Goal: Task Accomplishment & Management: Manage account settings

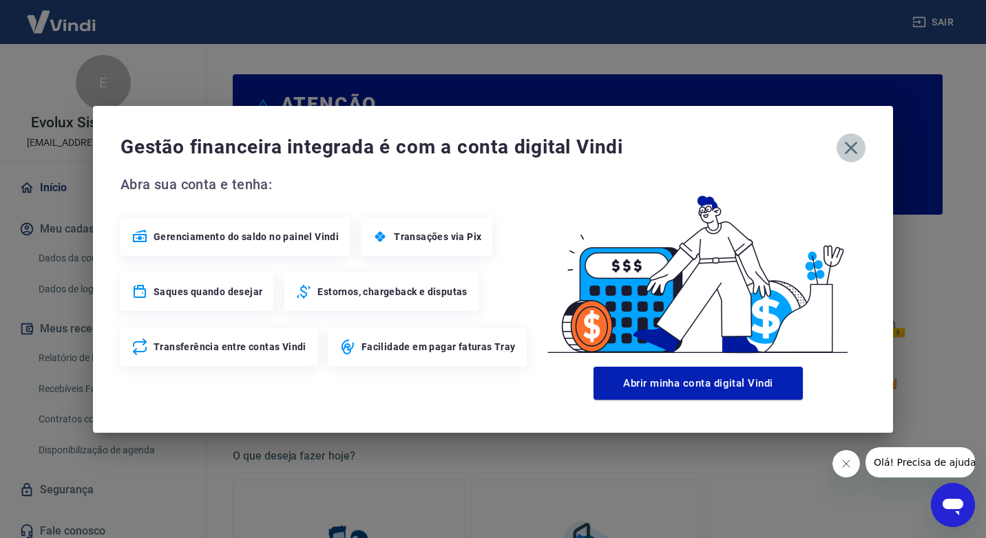
click at [848, 145] on icon "button" at bounding box center [851, 147] width 13 height 13
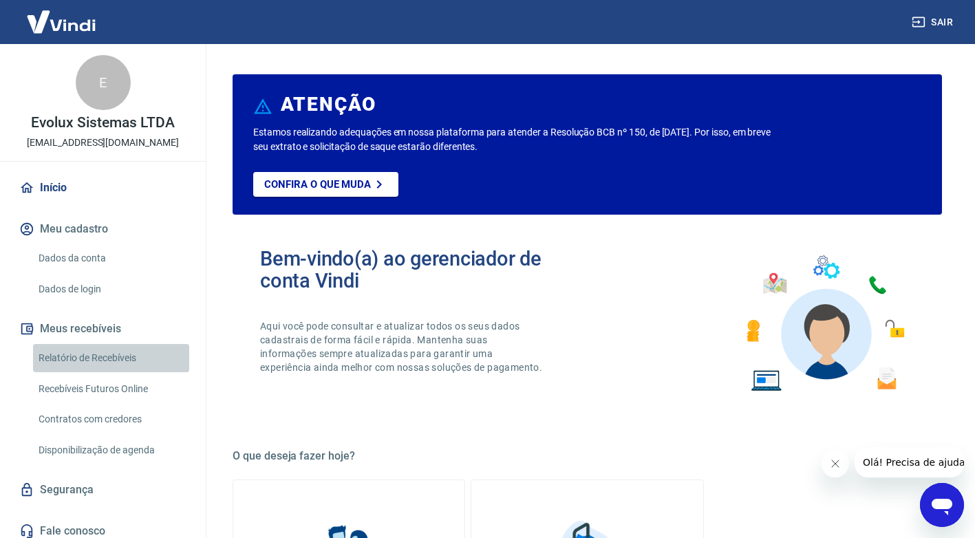
click at [140, 357] on link "Relatório de Recebíveis" at bounding box center [111, 358] width 156 height 28
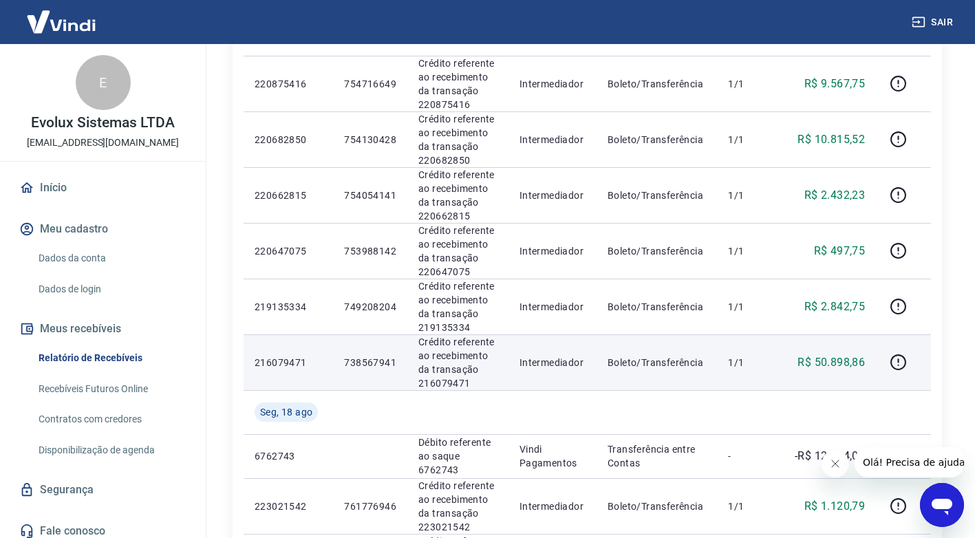
scroll to position [275, 0]
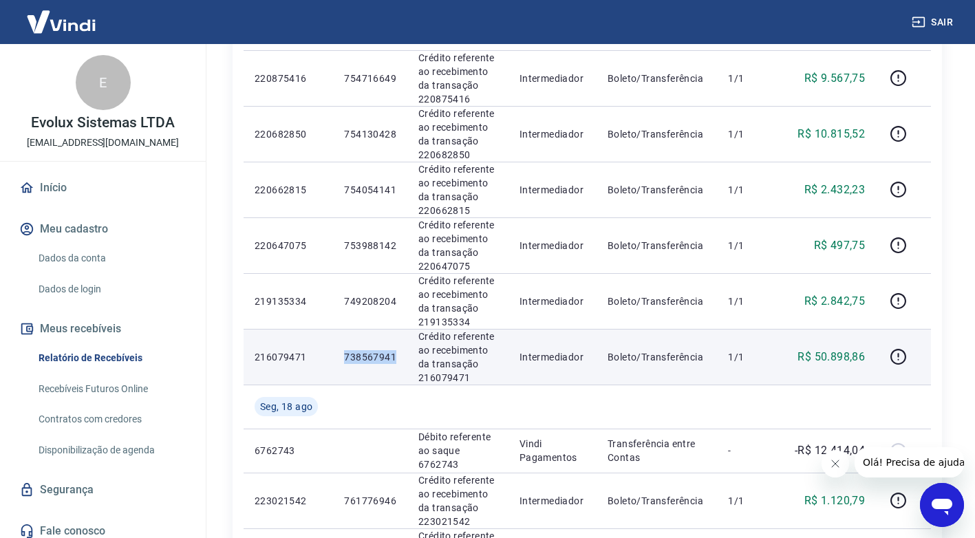
drag, startPoint x: 342, startPoint y: 355, endPoint x: 394, endPoint y: 355, distance: 52.3
click at [394, 355] on td "738567941" at bounding box center [370, 357] width 74 height 56
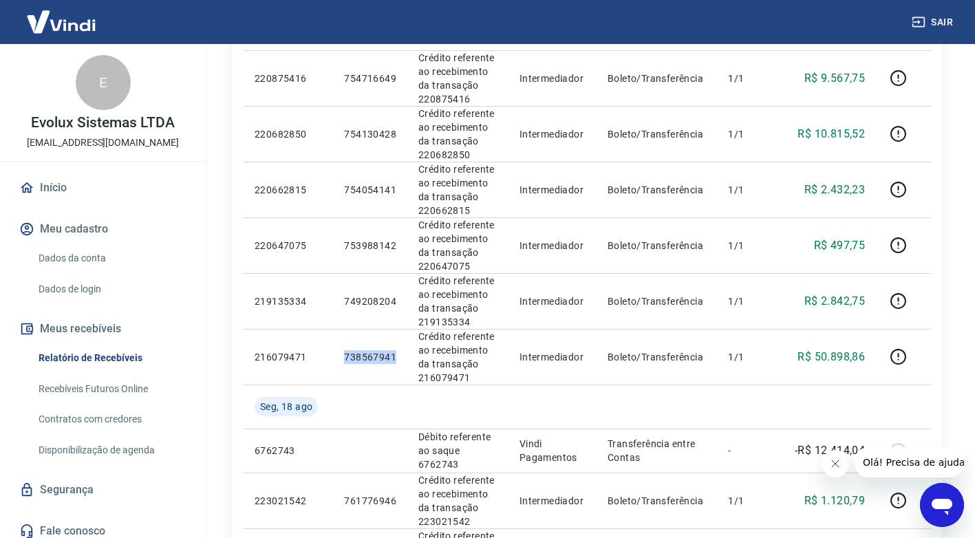
copy p "738567941"
click at [80, 244] on div "Início Meu cadastro Dados da conta Dados de login Meus recebíveis Relatório de …" at bounding box center [103, 360] width 206 height 374
click at [82, 251] on link "Dados da conta" at bounding box center [111, 258] width 156 height 28
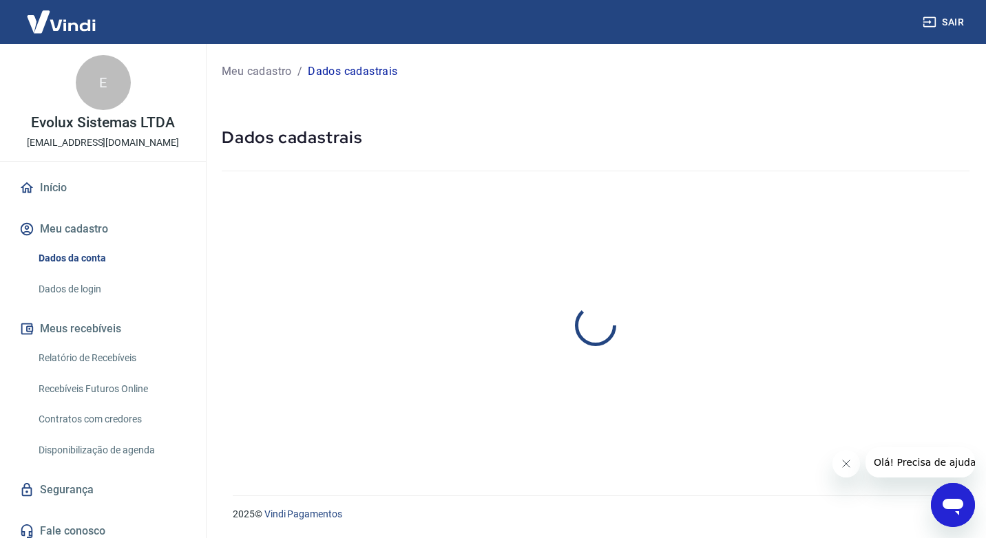
select select "RN"
select select "business"
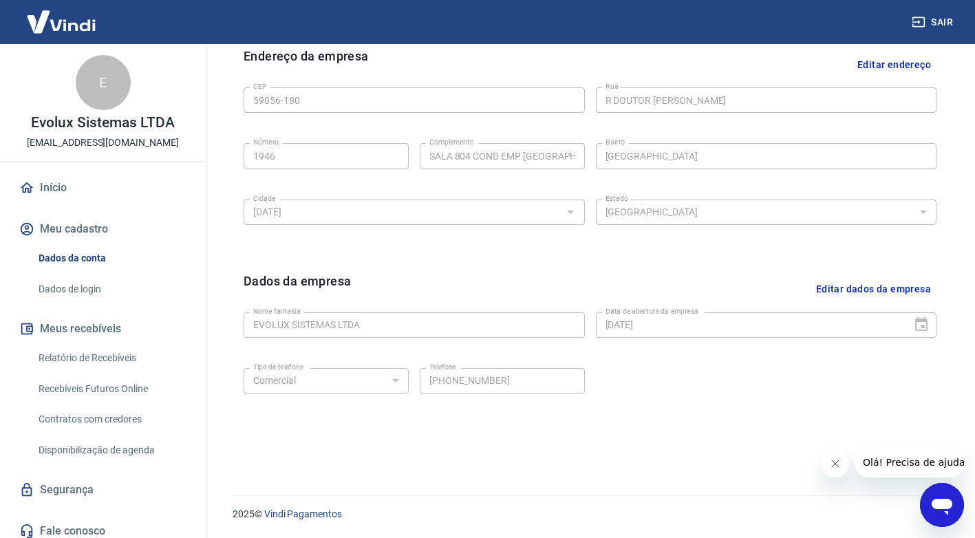
click at [54, 190] on link "Início" at bounding box center [103, 188] width 173 height 30
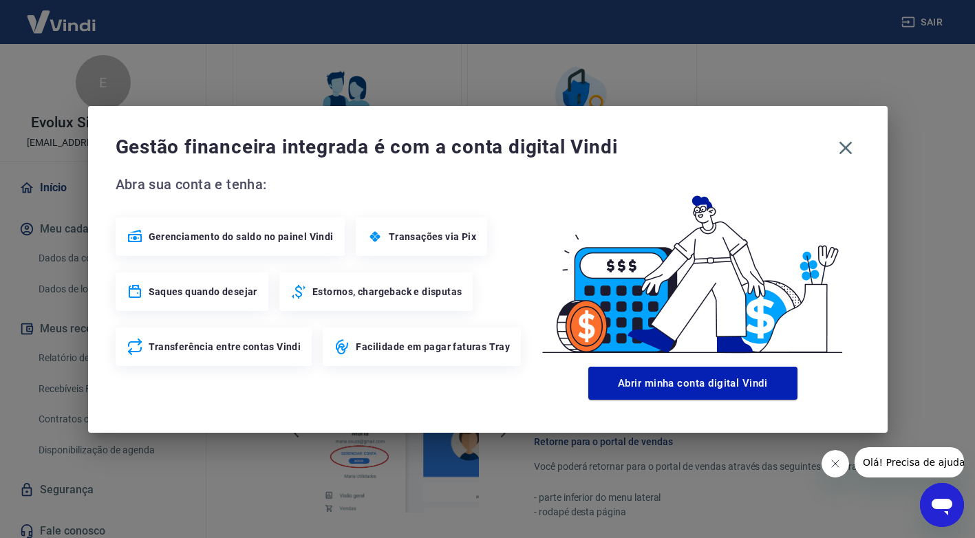
scroll to position [690, 0]
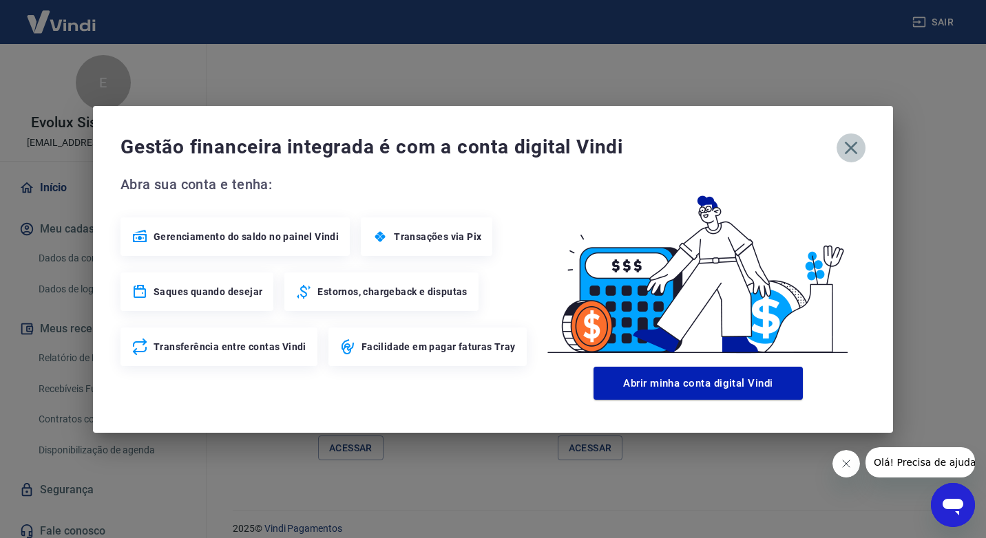
click at [842, 148] on icon "button" at bounding box center [851, 148] width 22 height 22
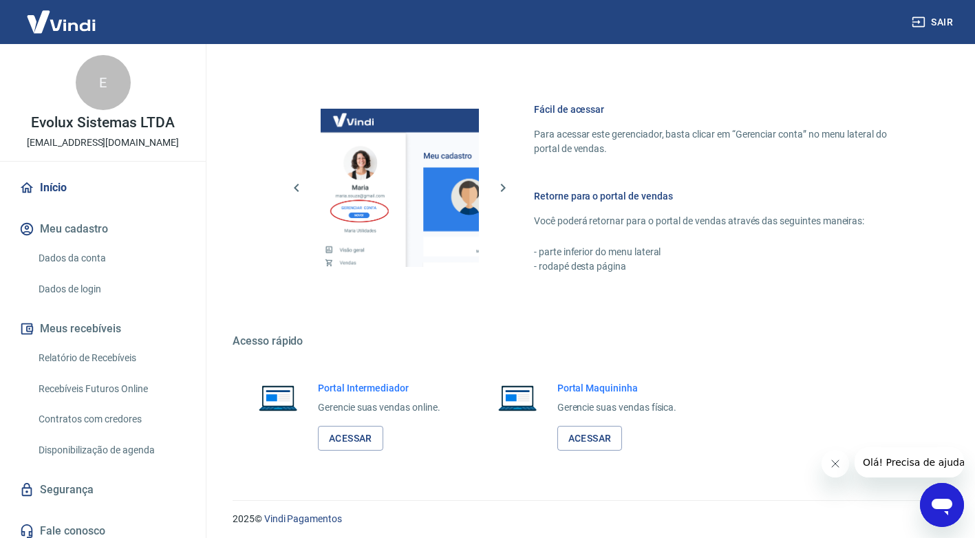
scroll to position [705, 0]
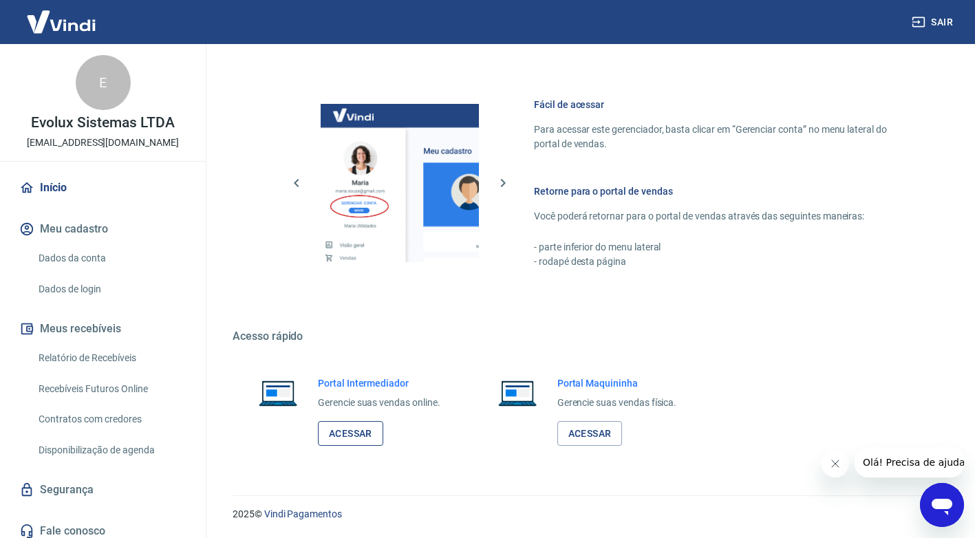
click at [351, 423] on link "Acessar" at bounding box center [350, 433] width 65 height 25
click at [127, 367] on link "Relatório de Recebíveis" at bounding box center [111, 358] width 156 height 28
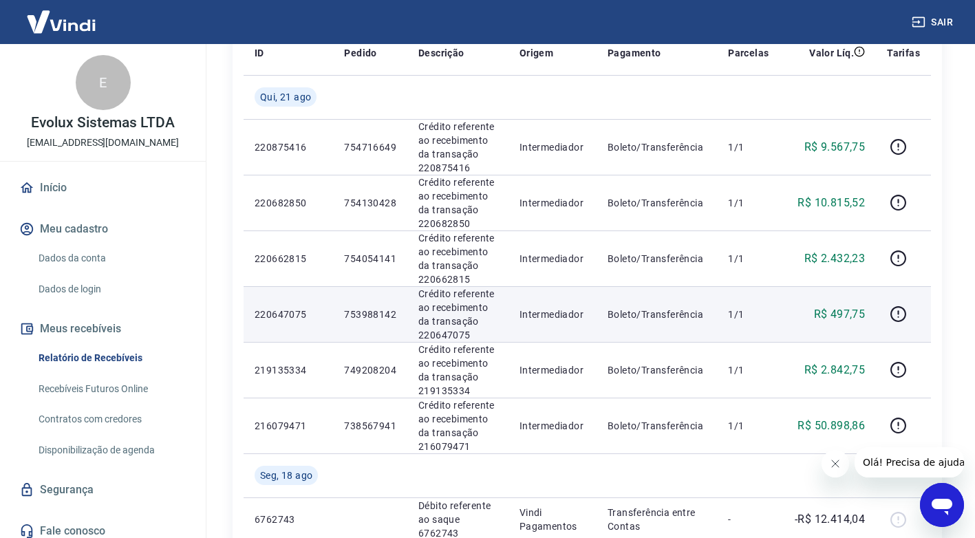
scroll to position [275, 0]
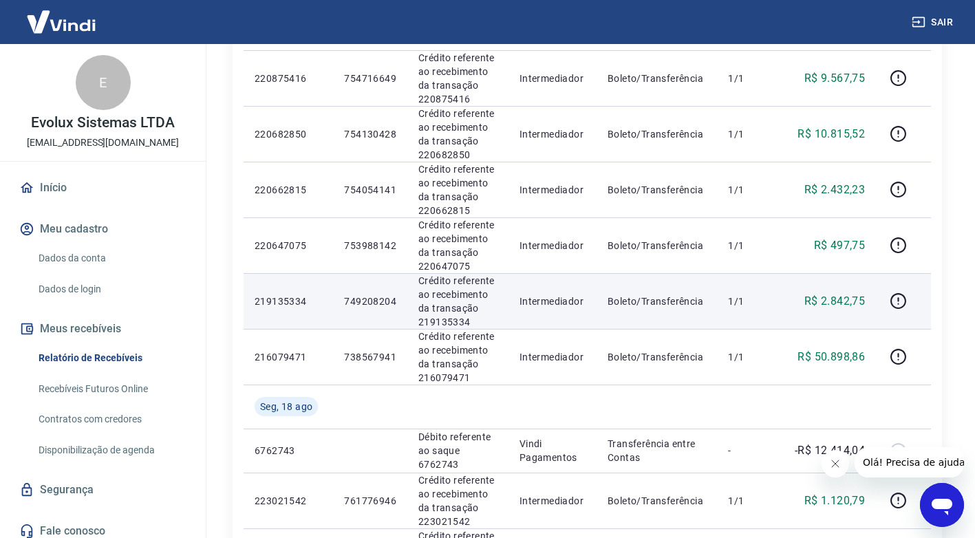
click at [368, 299] on p "749208204" at bounding box center [370, 302] width 52 height 14
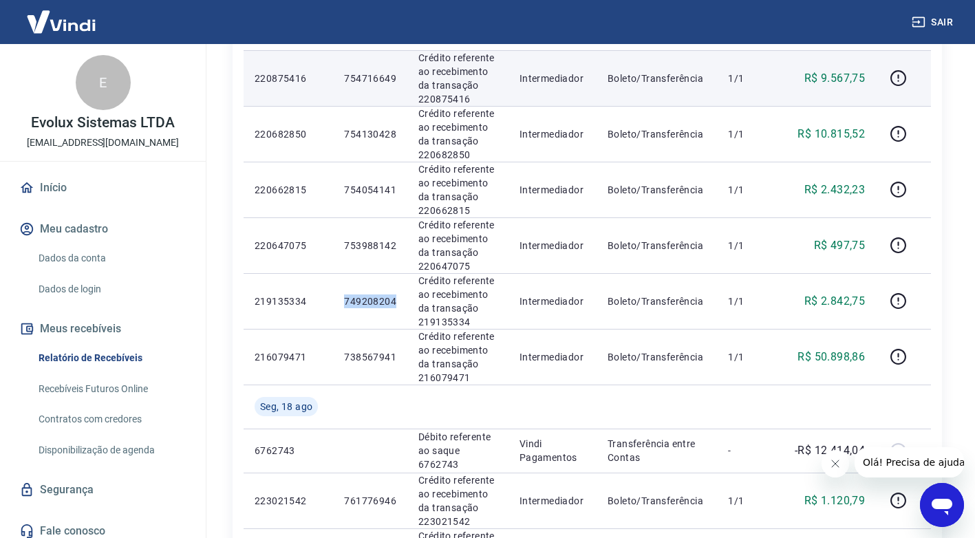
copy p "749208204"
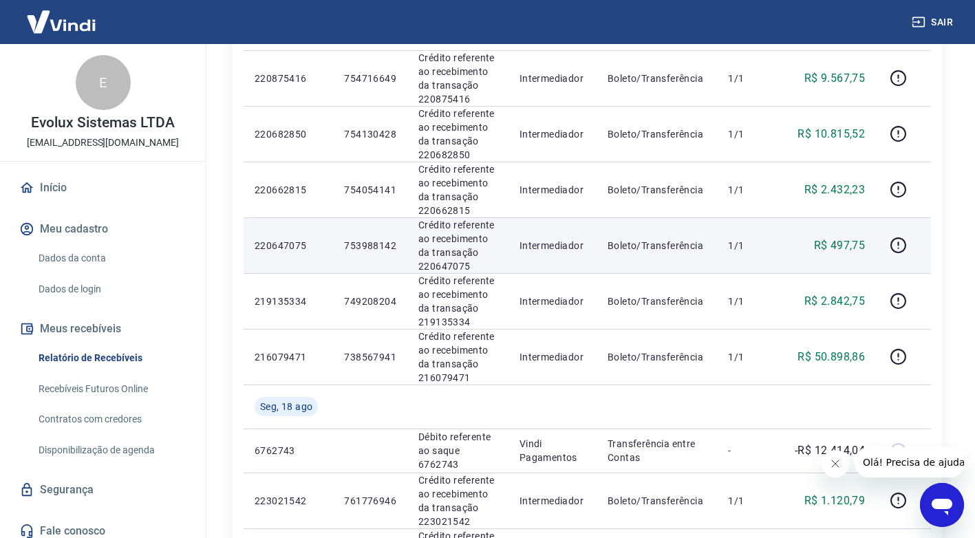
click at [365, 247] on p "753988142" at bounding box center [370, 246] width 52 height 14
click at [365, 246] on p "753988142" at bounding box center [370, 246] width 52 height 14
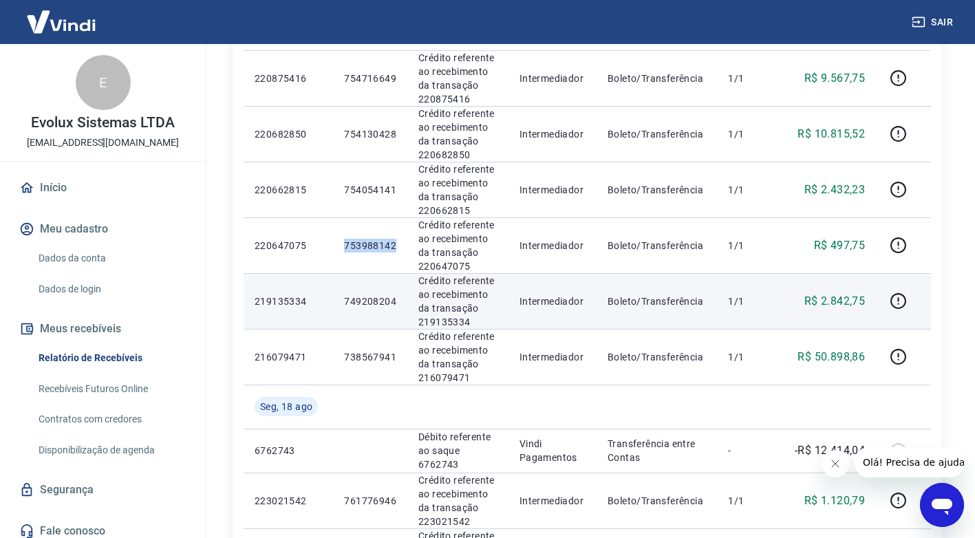
copy p "753988142"
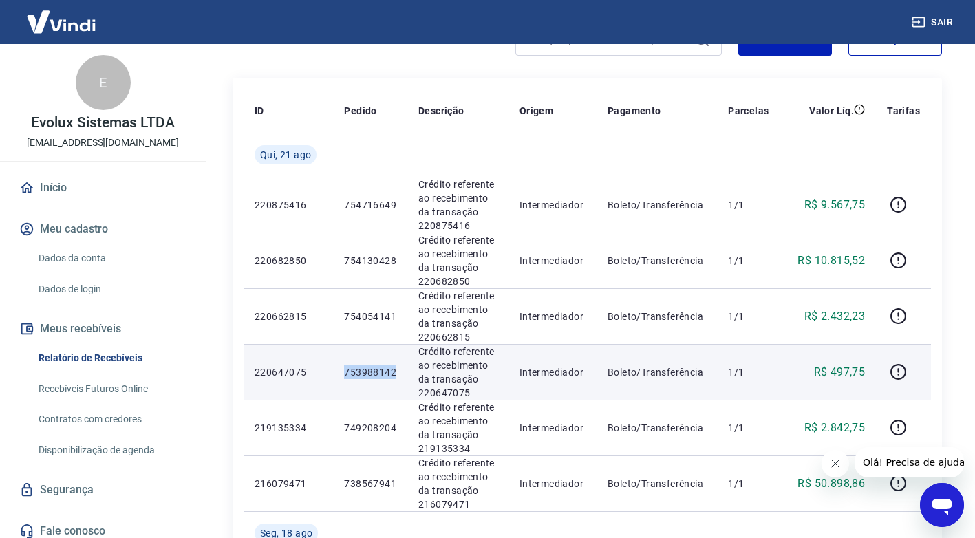
scroll to position [138, 0]
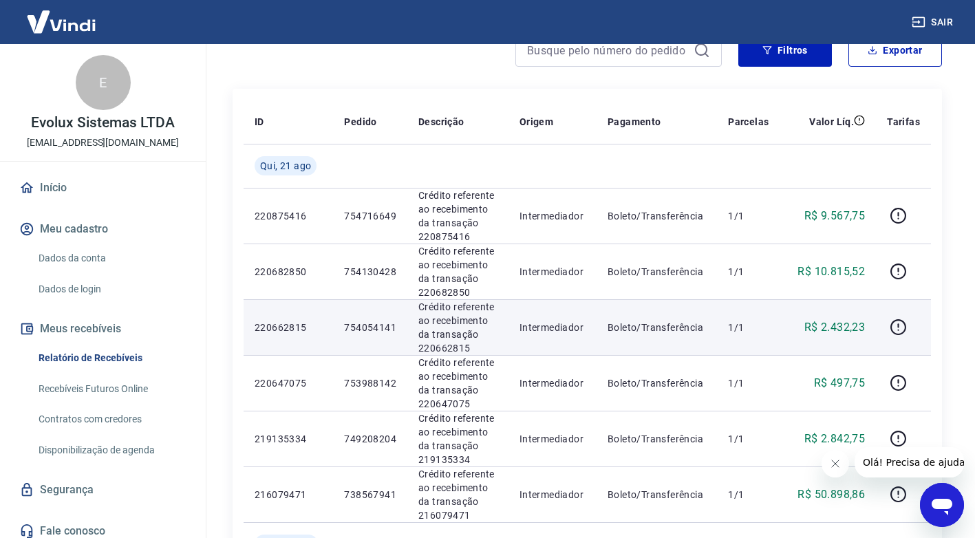
click at [363, 327] on p "754054141" at bounding box center [370, 328] width 52 height 14
copy p "754054141"
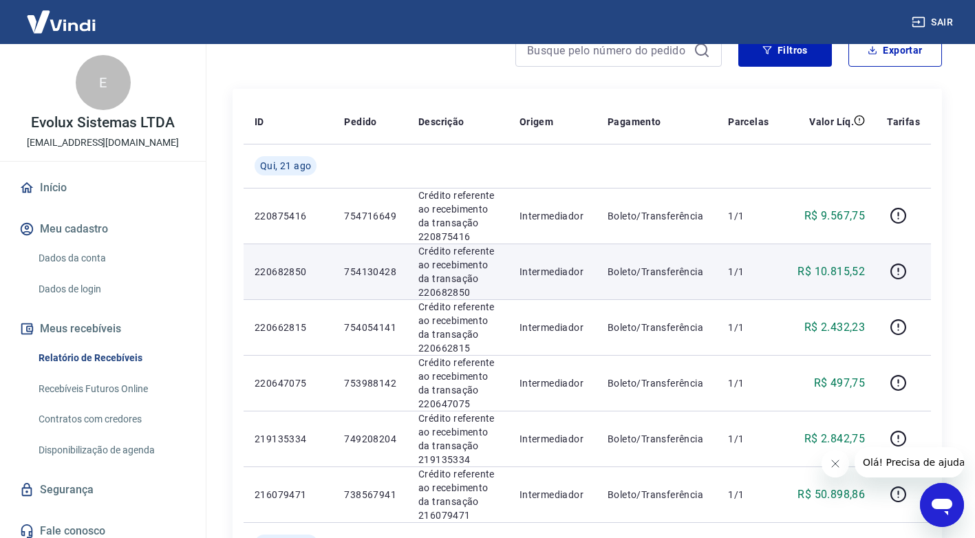
click at [377, 266] on p "754130428" at bounding box center [370, 272] width 52 height 14
copy p "754130428"
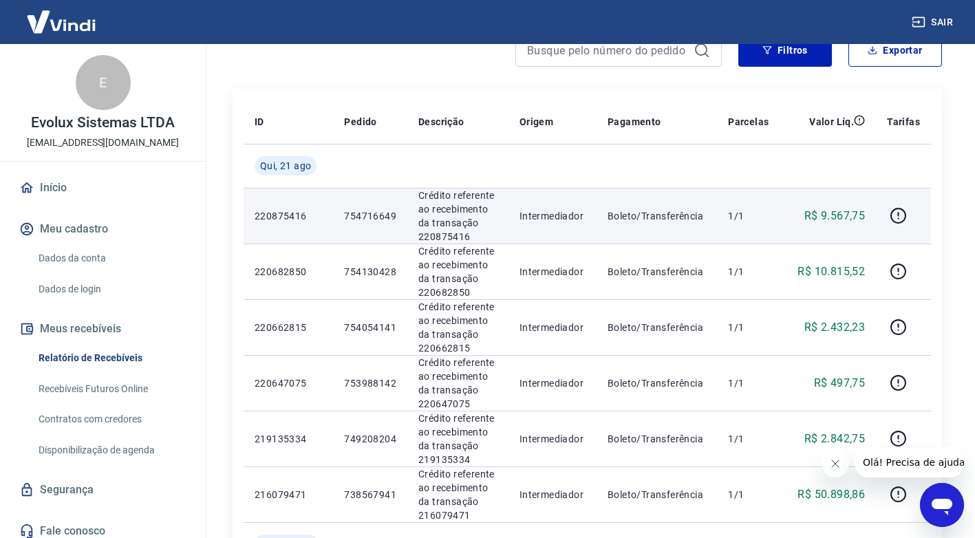
click at [363, 217] on p "754716649" at bounding box center [370, 216] width 52 height 14
click at [363, 219] on p "754716649" at bounding box center [370, 216] width 52 height 14
click at [381, 220] on p "754716649" at bounding box center [370, 216] width 52 height 14
click at [381, 219] on p "754716649" at bounding box center [370, 216] width 52 height 14
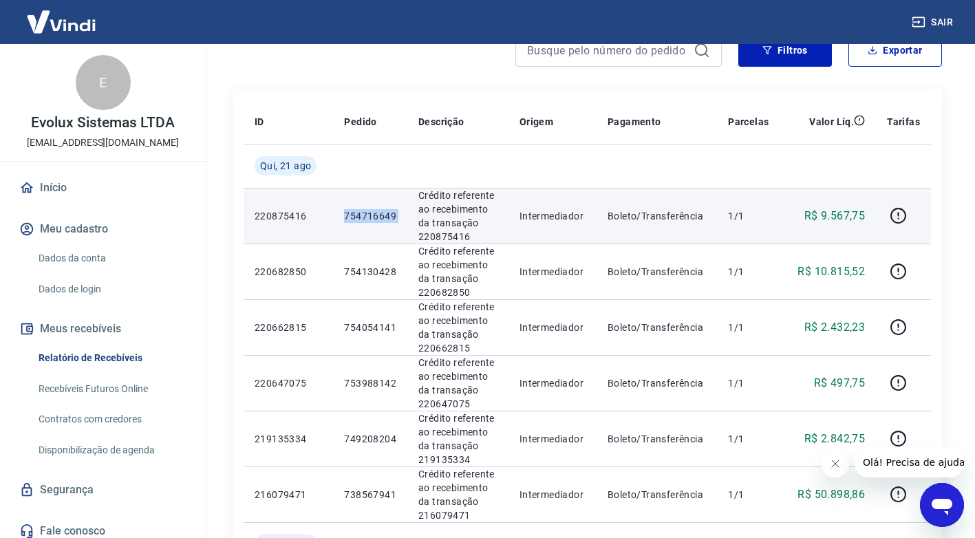
click at [381, 219] on p "754716649" at bounding box center [370, 216] width 52 height 14
copy p "754716649"
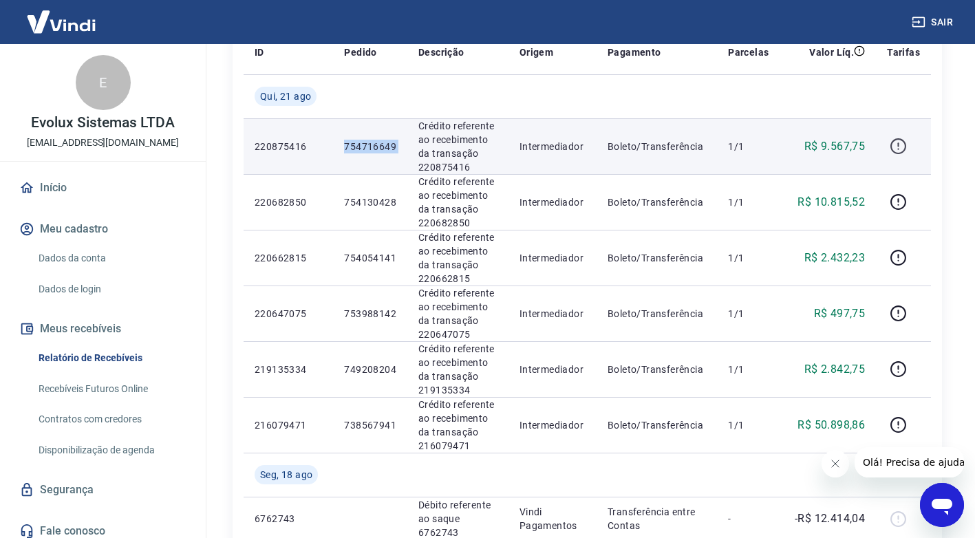
scroll to position [206, 0]
click at [899, 146] on icon "button" at bounding box center [898, 145] width 1 height 4
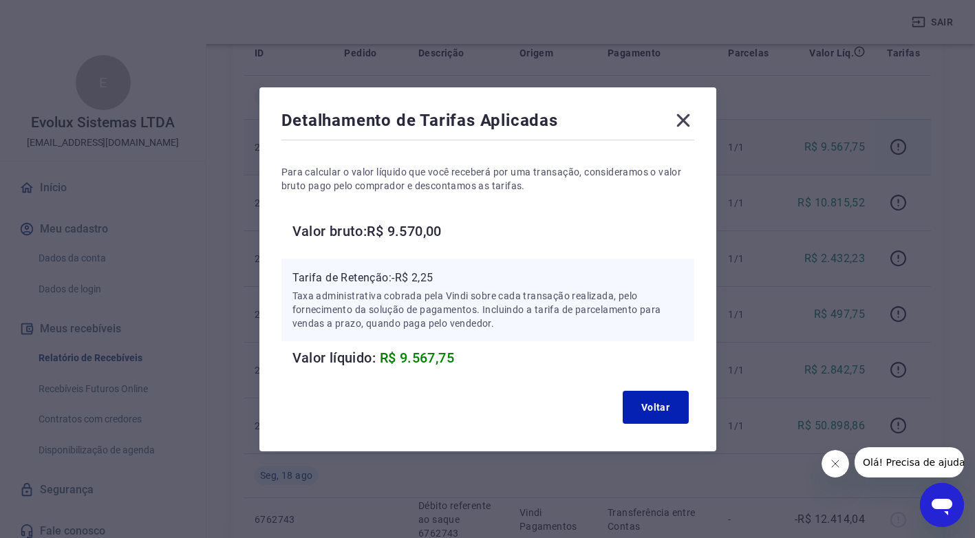
click at [681, 122] on icon at bounding box center [683, 120] width 22 height 22
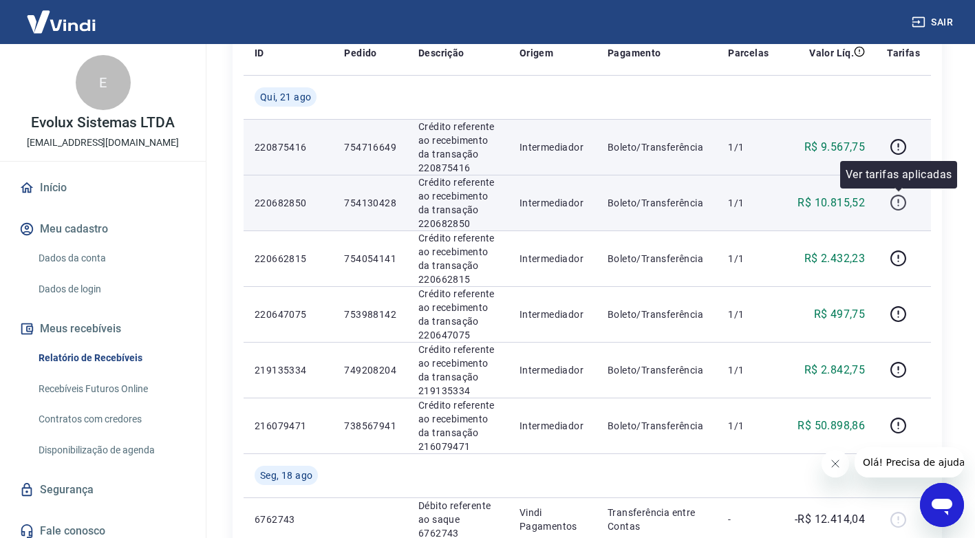
click at [896, 206] on icon "button" at bounding box center [898, 202] width 17 height 17
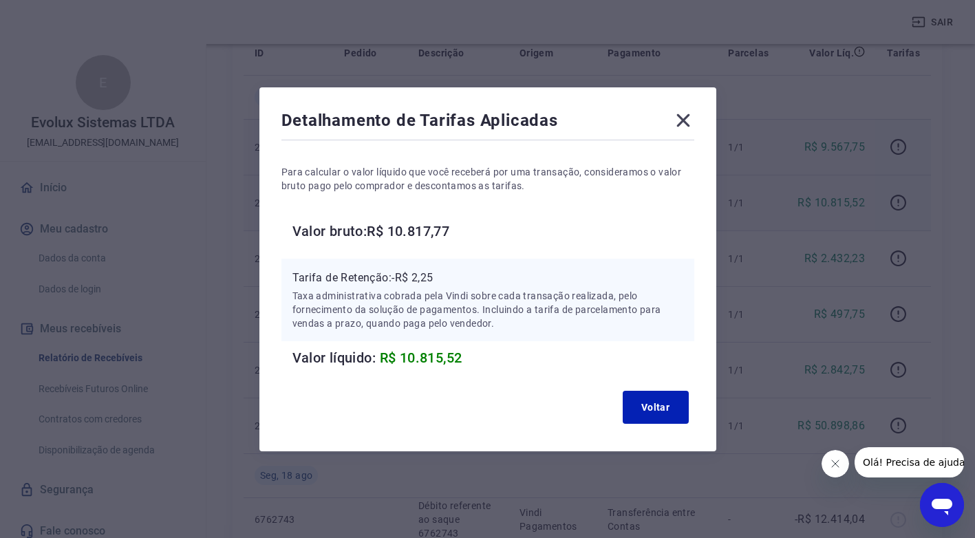
click at [692, 112] on icon at bounding box center [683, 120] width 22 height 22
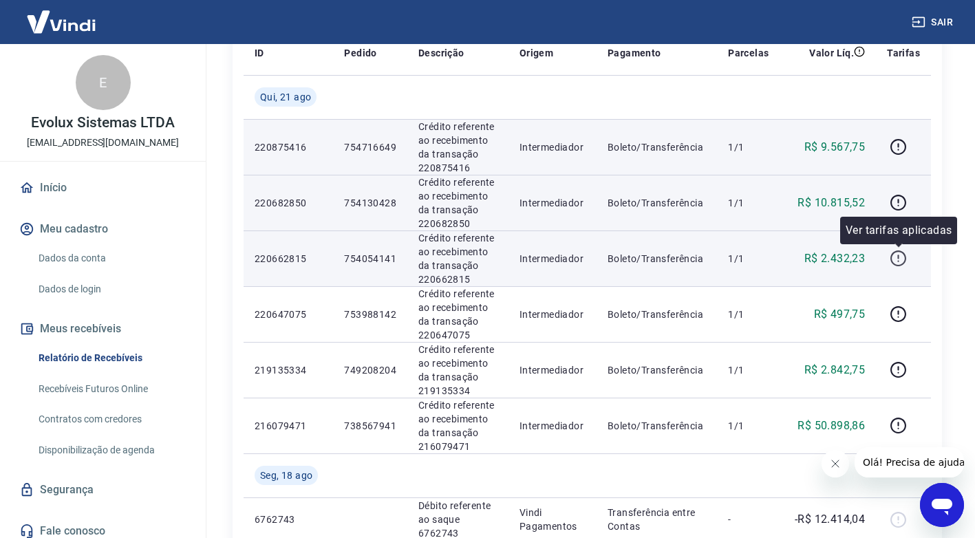
click at [902, 266] on icon "button" at bounding box center [899, 259] width 16 height 16
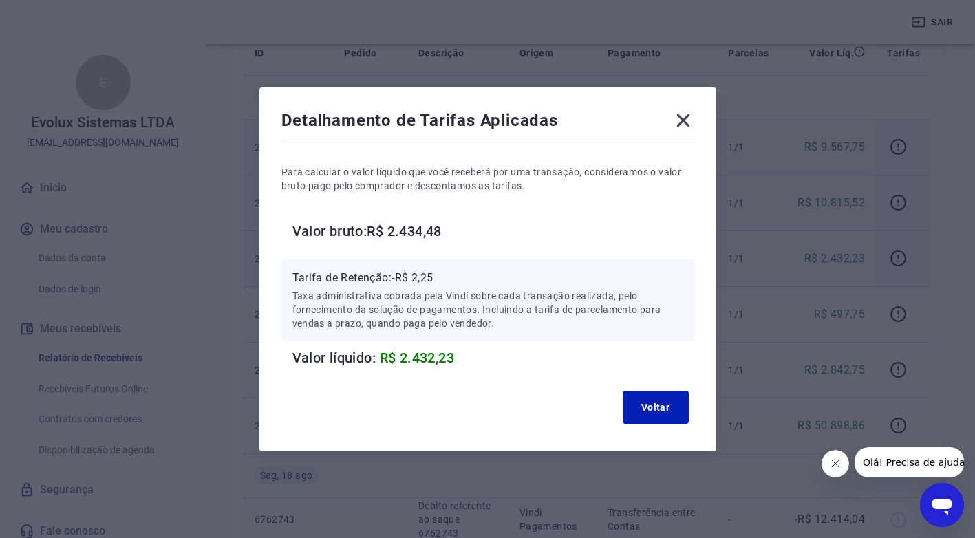
click at [694, 113] on icon at bounding box center [683, 120] width 22 height 22
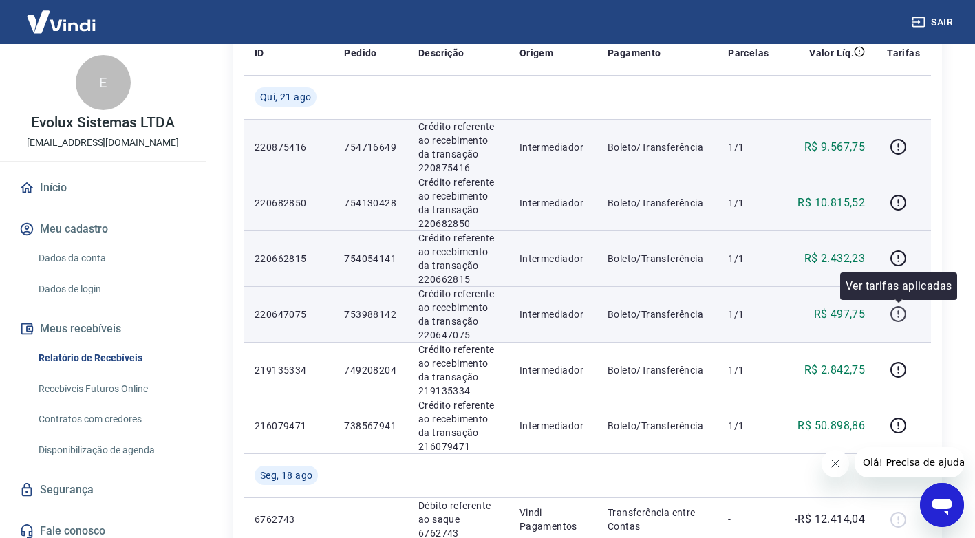
click at [903, 315] on icon "button" at bounding box center [898, 314] width 17 height 17
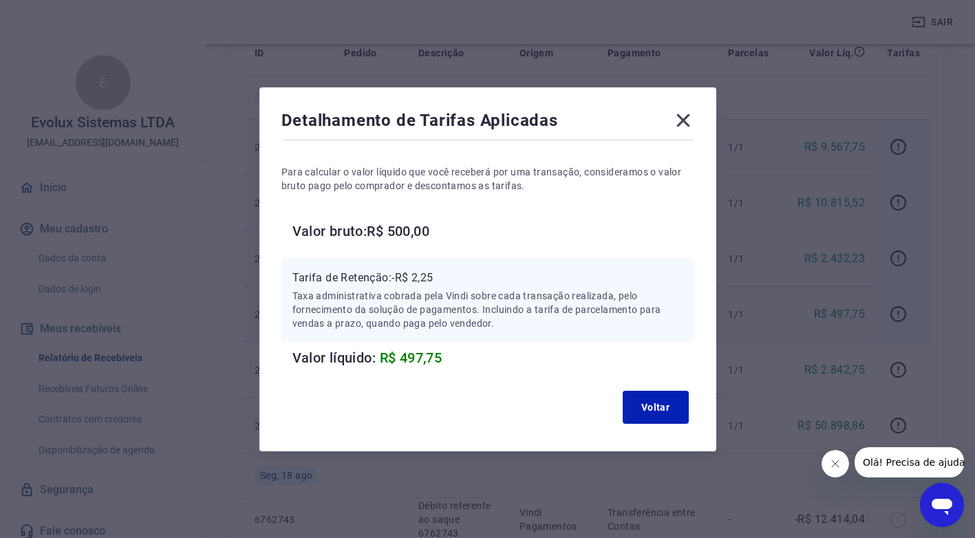
drag, startPoint x: 694, startPoint y: 125, endPoint x: 840, endPoint y: 255, distance: 195.0
click at [694, 125] on icon at bounding box center [683, 120] width 22 height 22
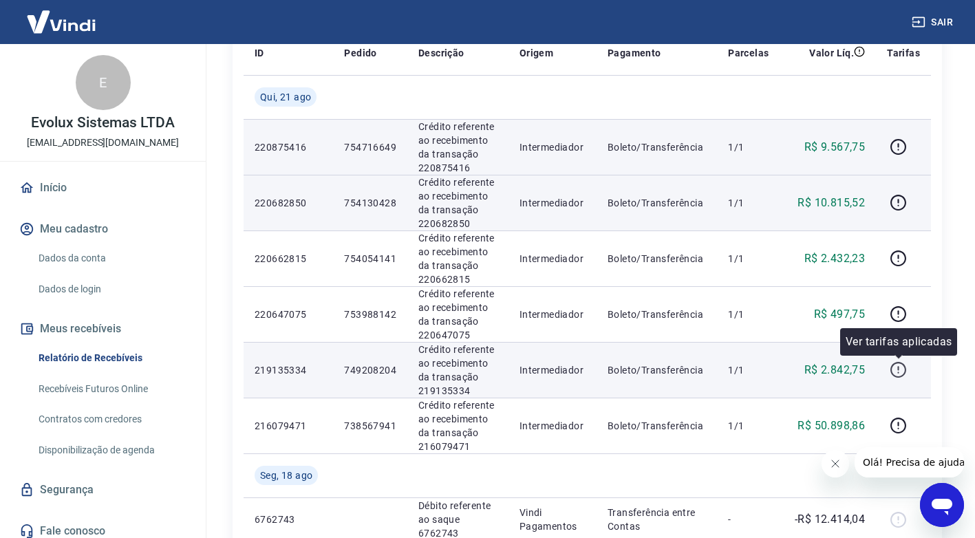
click at [898, 365] on icon "button" at bounding box center [898, 369] width 17 height 17
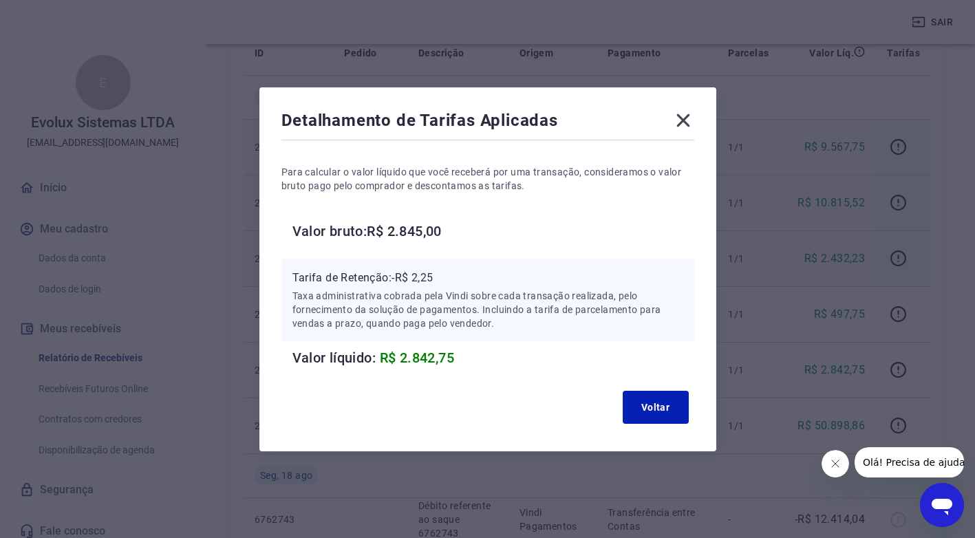
drag, startPoint x: 683, startPoint y: 112, endPoint x: 875, endPoint y: 286, distance: 259.7
click at [685, 112] on icon at bounding box center [683, 120] width 22 height 22
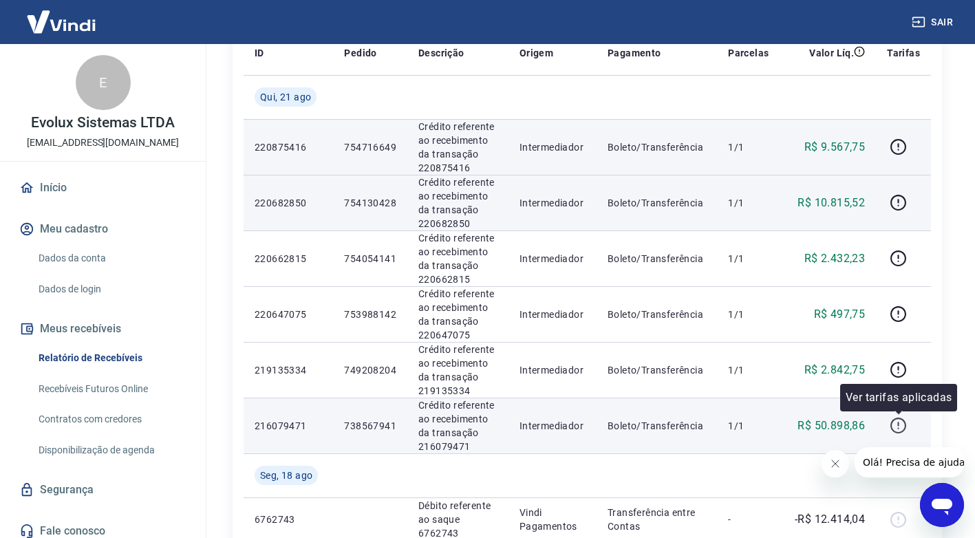
click at [902, 426] on icon "button" at bounding box center [898, 425] width 17 height 17
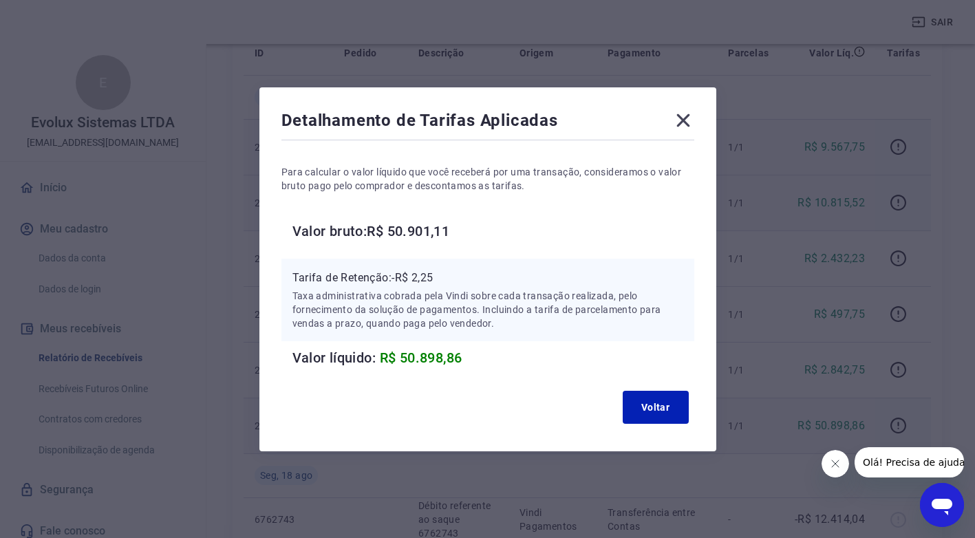
drag, startPoint x: 685, startPoint y: 123, endPoint x: 240, endPoint y: 180, distance: 448.3
click at [683, 123] on icon at bounding box center [683, 120] width 22 height 22
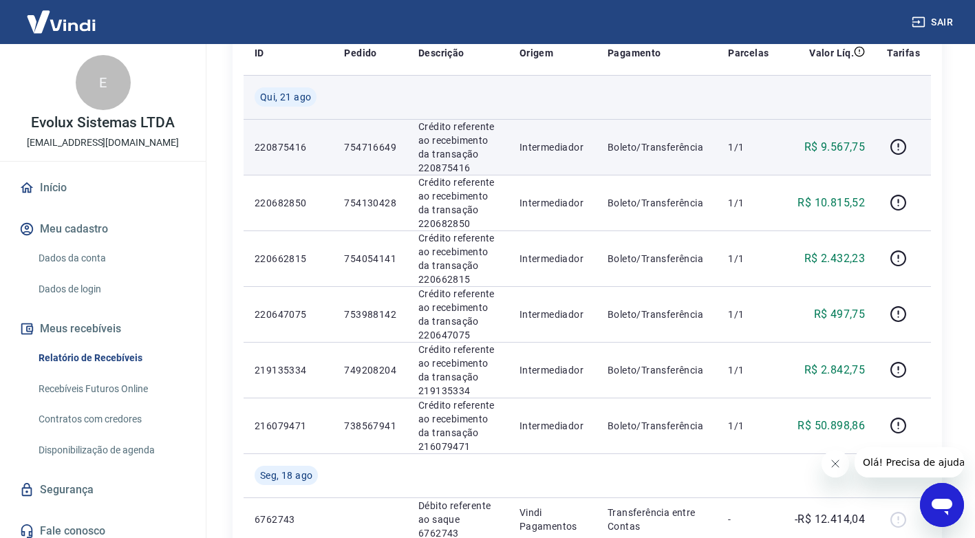
click at [465, 96] on td at bounding box center [457, 97] width 101 height 44
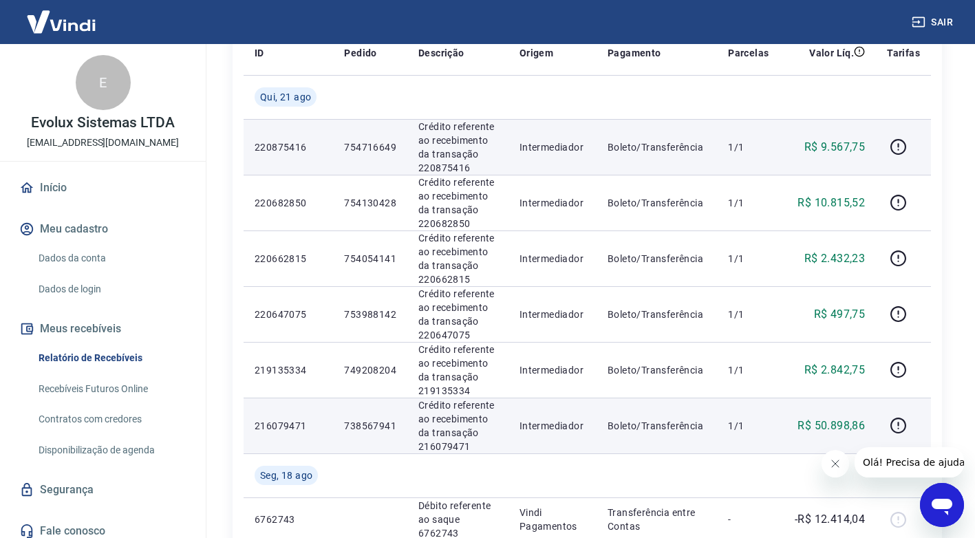
click at [360, 421] on p "738567941" at bounding box center [370, 426] width 52 height 14
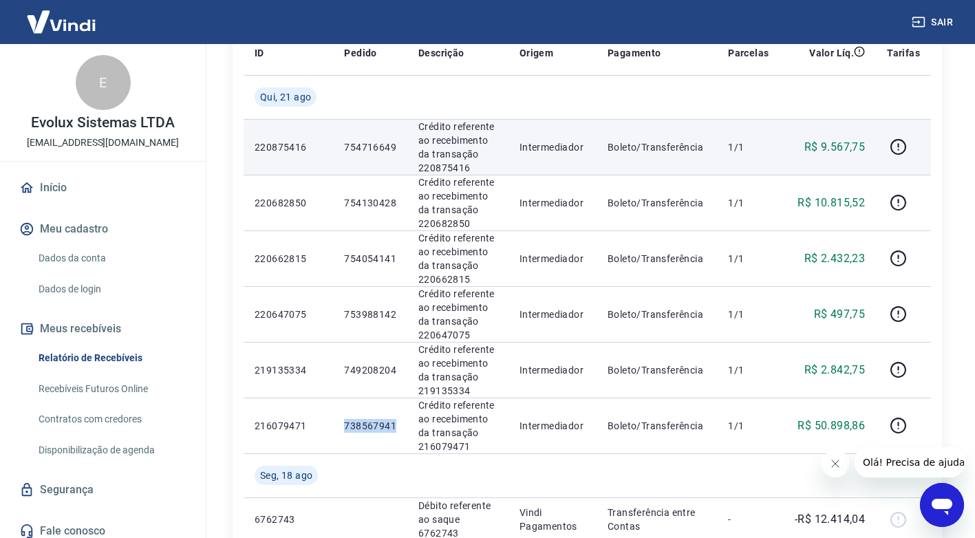
copy p "738567941"
click at [59, 183] on link "Início" at bounding box center [103, 188] width 173 height 30
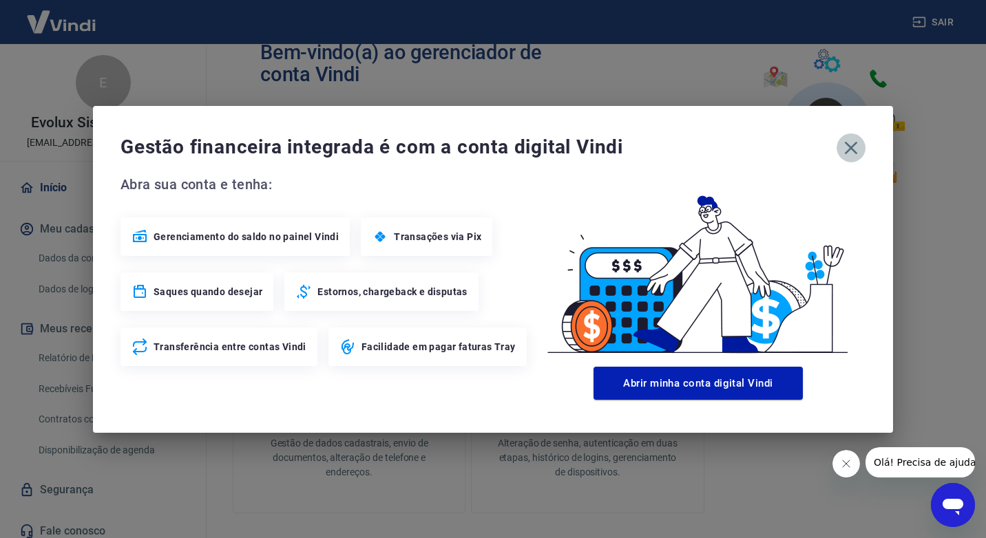
click at [847, 152] on icon "button" at bounding box center [851, 147] width 13 height 13
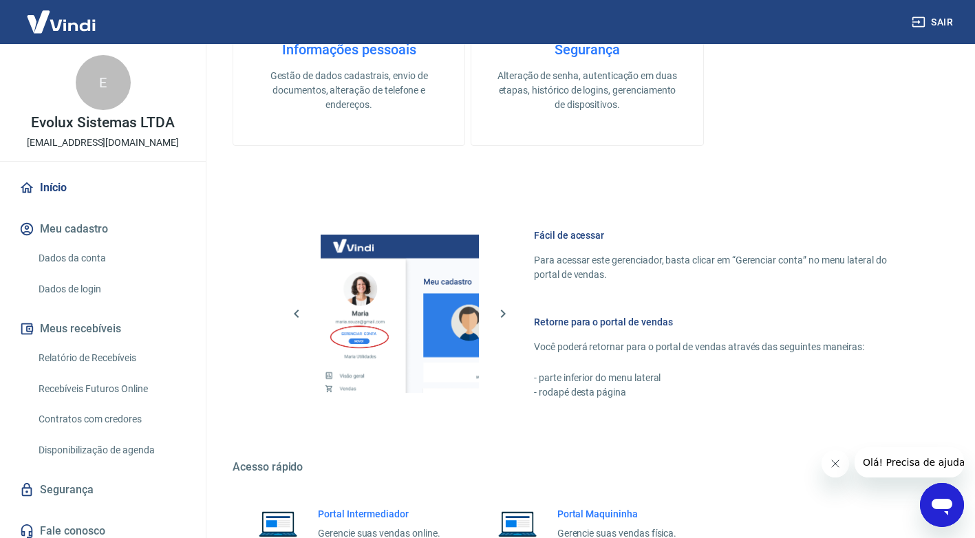
scroll to position [705, 0]
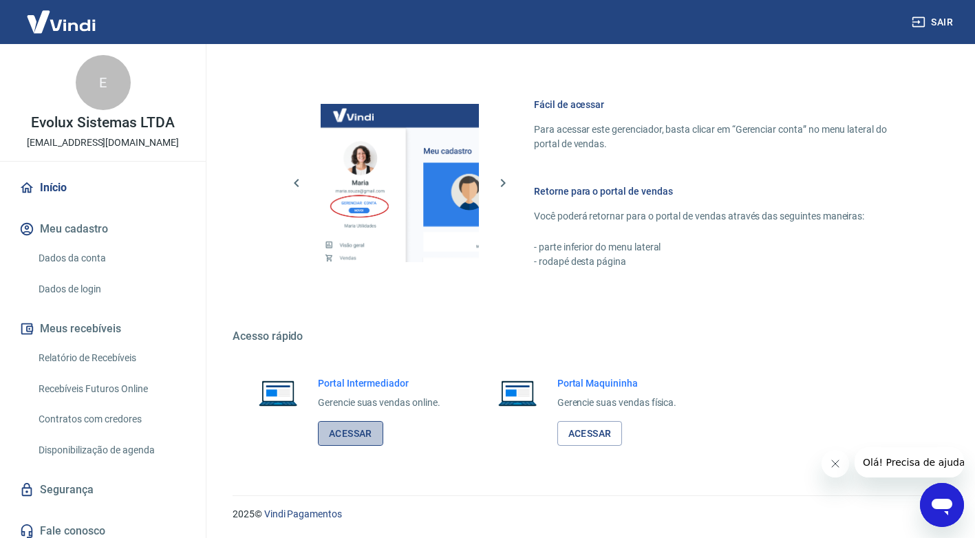
click at [352, 431] on link "Acessar" at bounding box center [350, 433] width 65 height 25
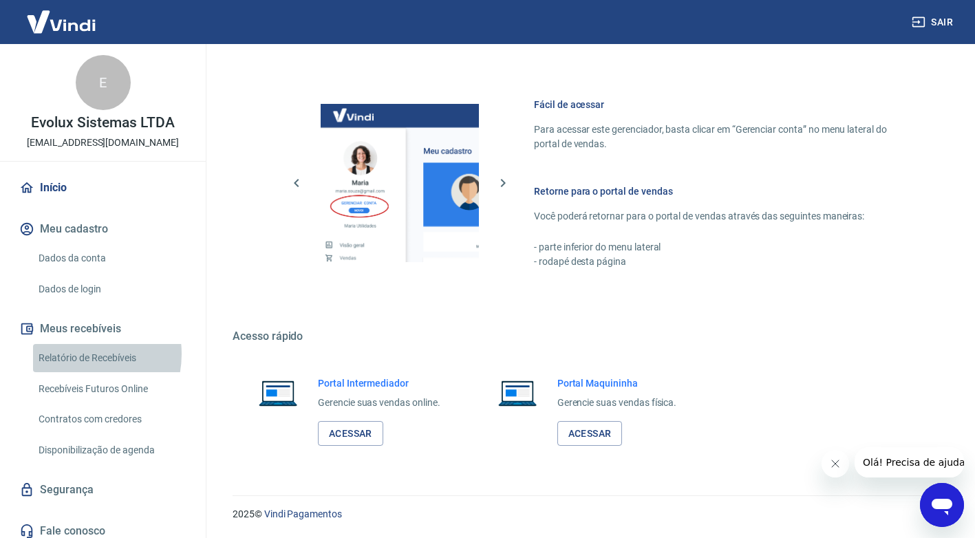
click at [73, 354] on link "Relatório de Recebíveis" at bounding box center [111, 358] width 156 height 28
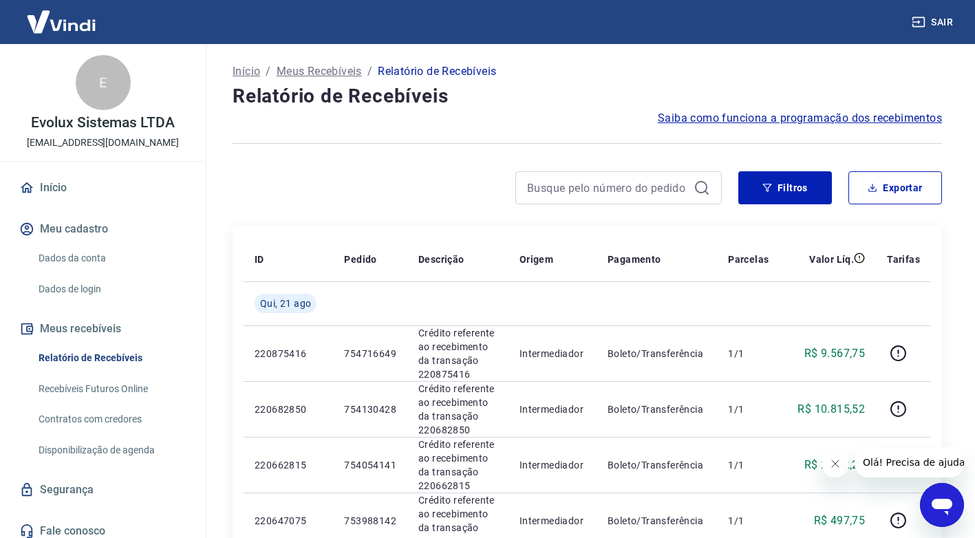
click at [935, 24] on button "Sair" at bounding box center [934, 22] width 50 height 25
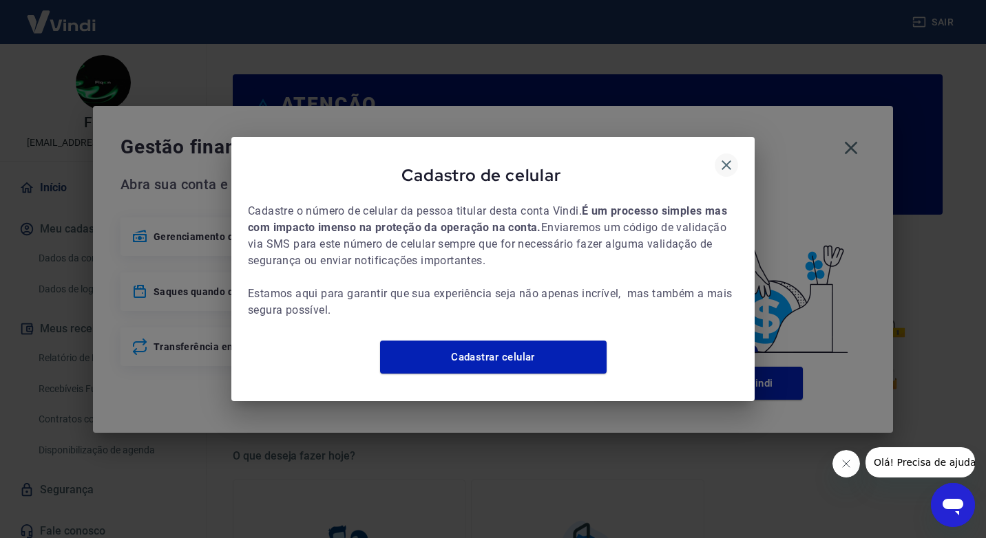
click at [725, 157] on icon "button" at bounding box center [726, 165] width 17 height 17
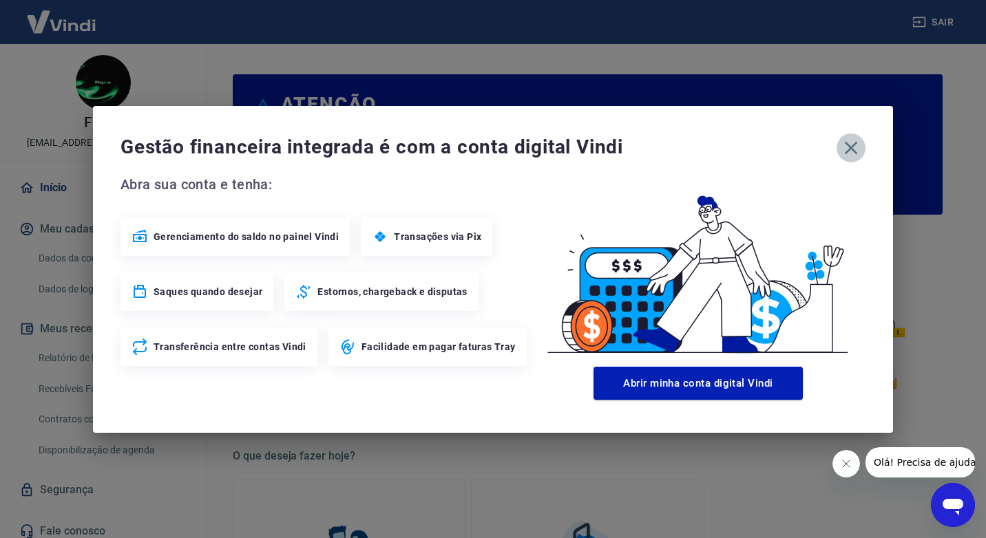
click at [857, 145] on icon "button" at bounding box center [851, 148] width 22 height 22
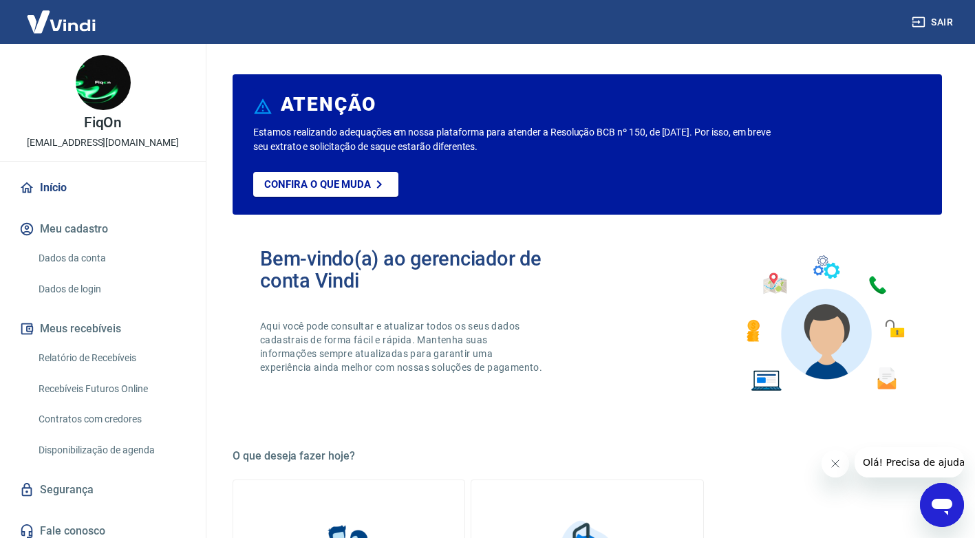
click at [102, 359] on link "Relatório de Recebíveis" at bounding box center [111, 358] width 156 height 28
